Goal: Book appointment/travel/reservation

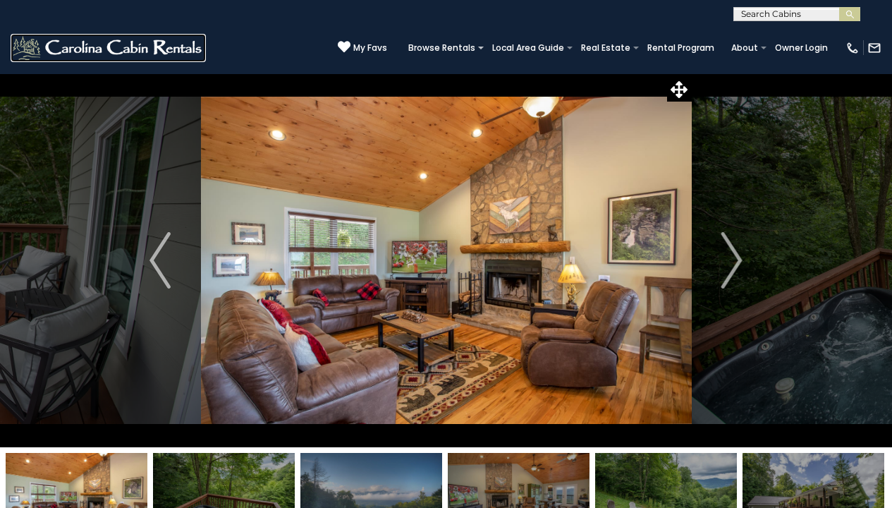
click at [108, 47] on img at bounding box center [108, 48] width 195 height 28
